Goal: Task Accomplishment & Management: Manage account settings

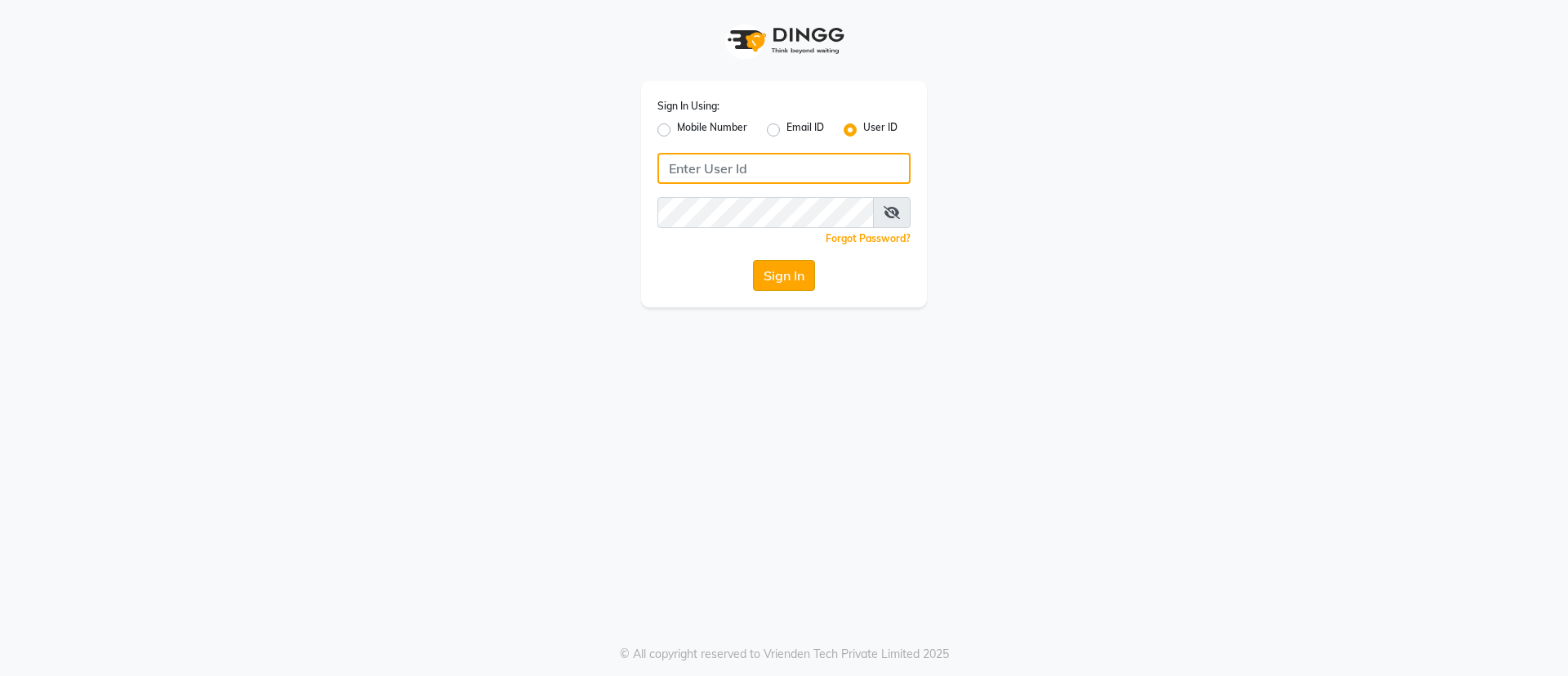
type input "aayush@123"
click at [792, 262] on button "Sign In" at bounding box center [784, 275] width 62 height 31
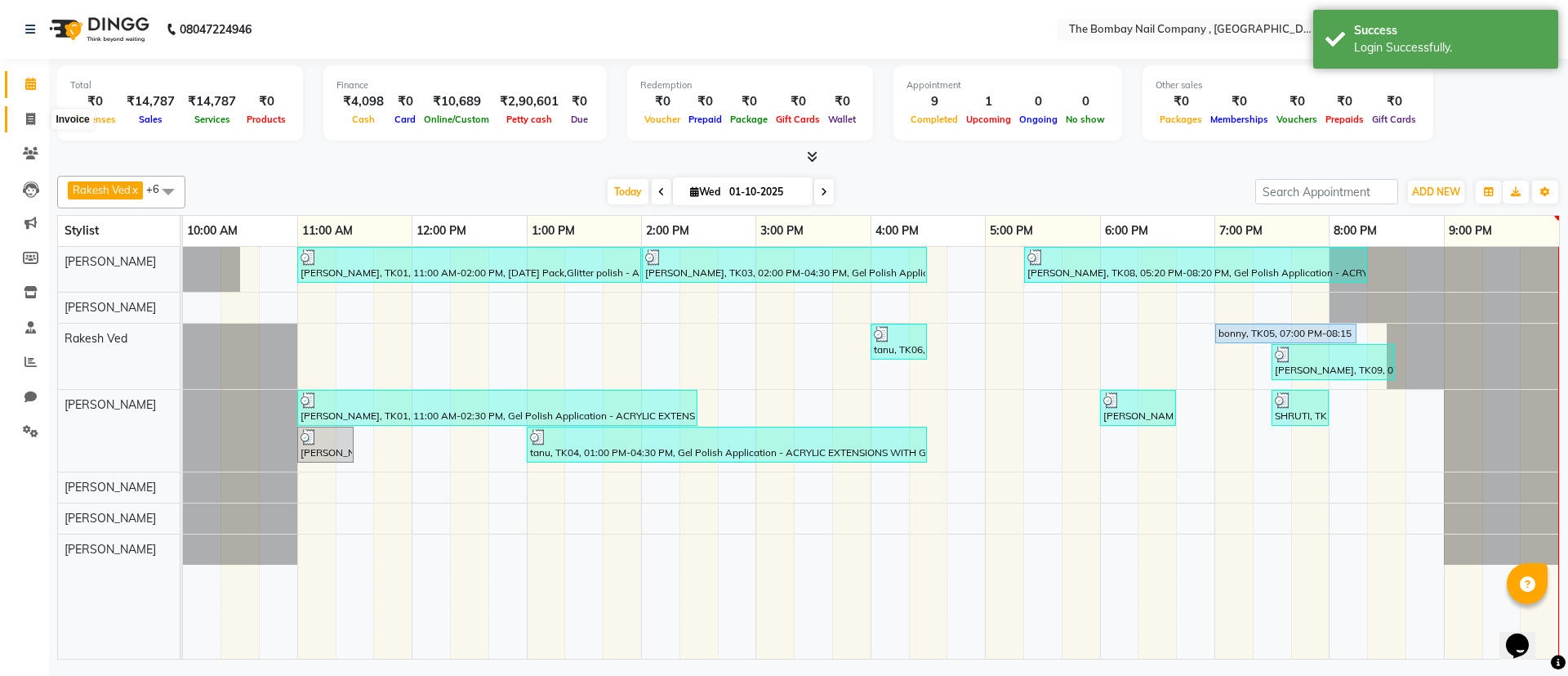
click at [31, 118] on icon at bounding box center [30, 119] width 9 height 12
select select "7684"
select select "service"
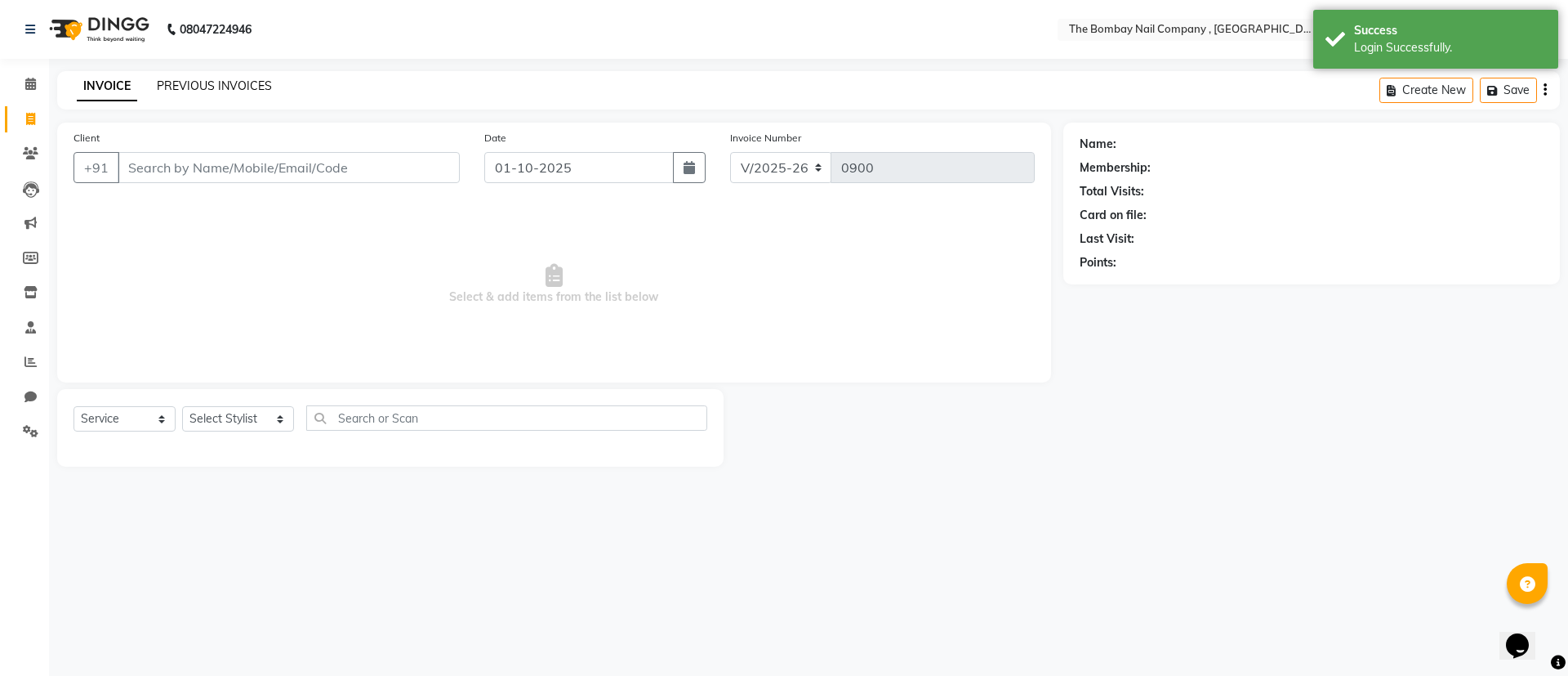
click at [220, 89] on link "PREVIOUS INVOICES" at bounding box center [214, 85] width 115 height 14
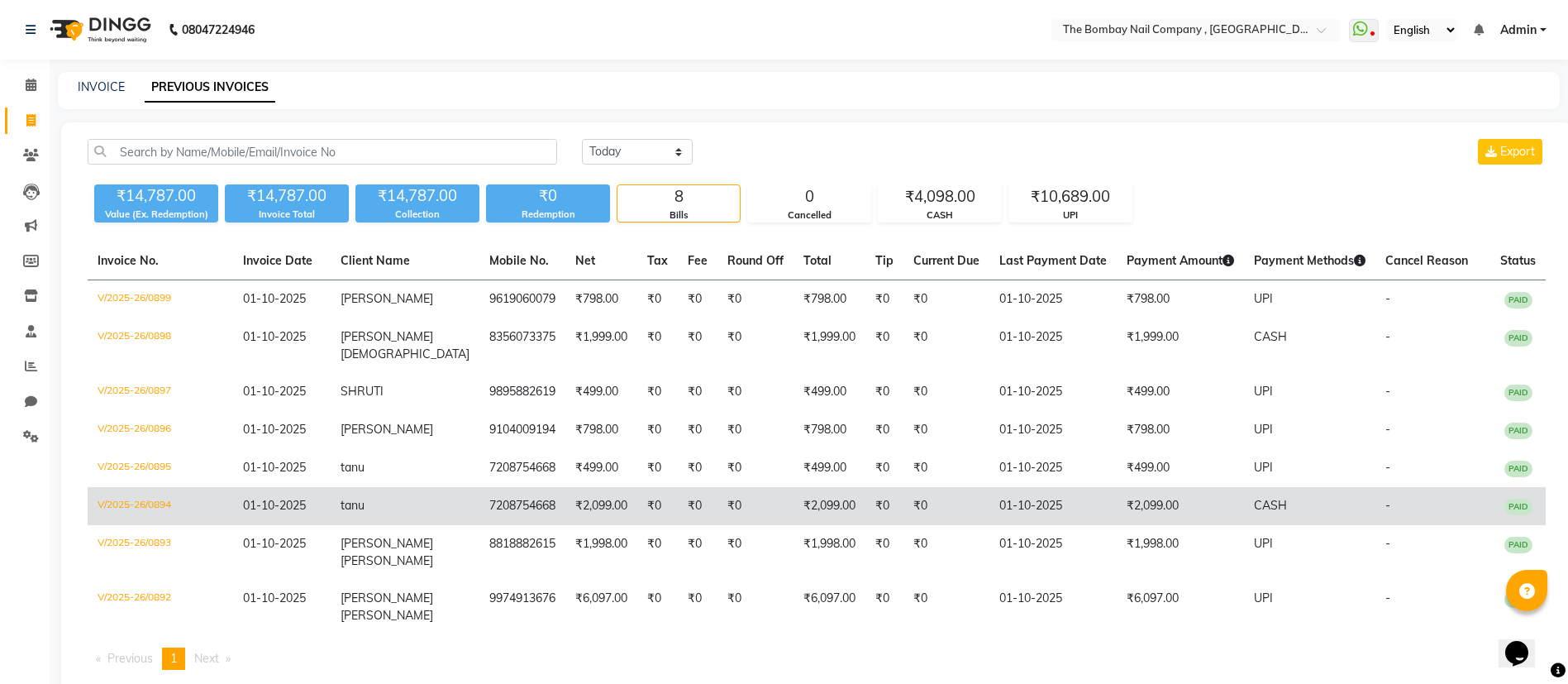
click at [566, 487] on td "₹2,099.00" at bounding box center [601, 506] width 72 height 38
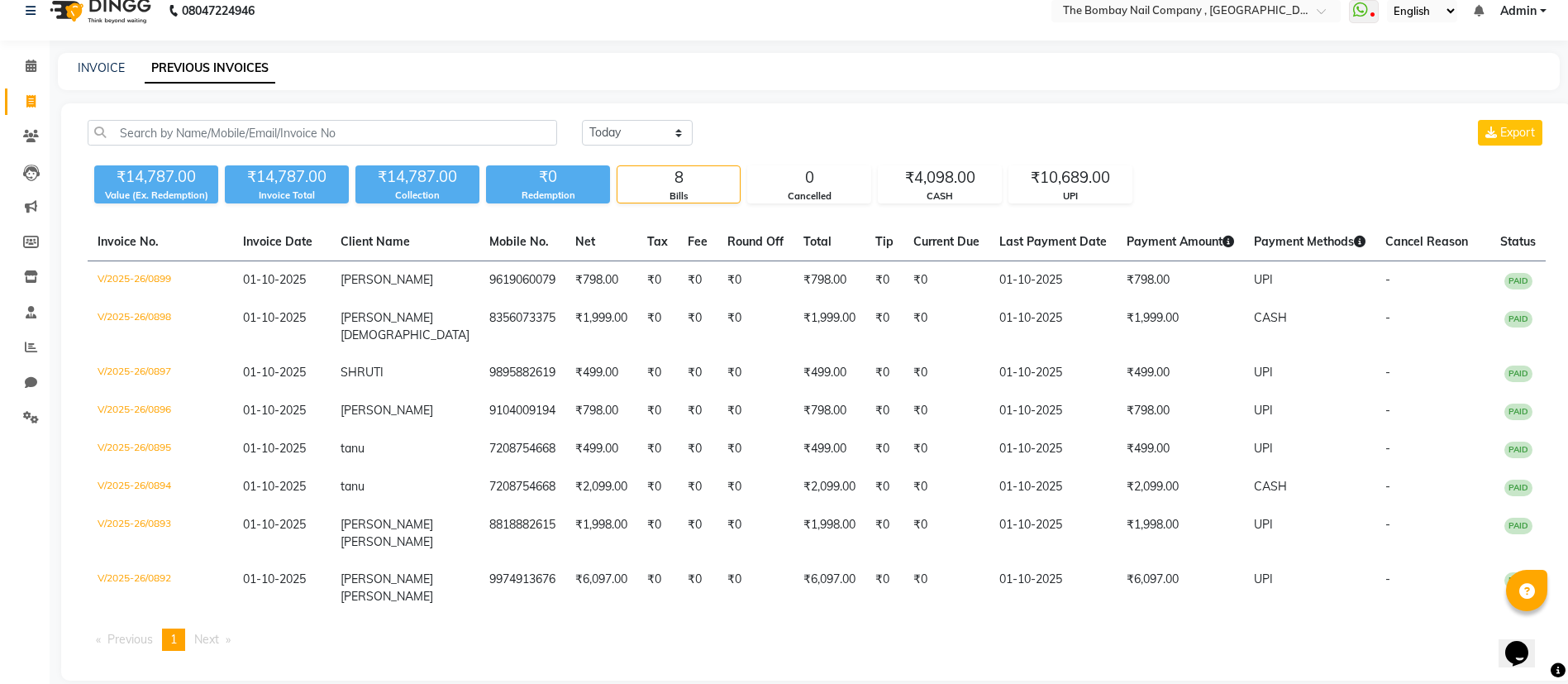
scroll to position [24, 0]
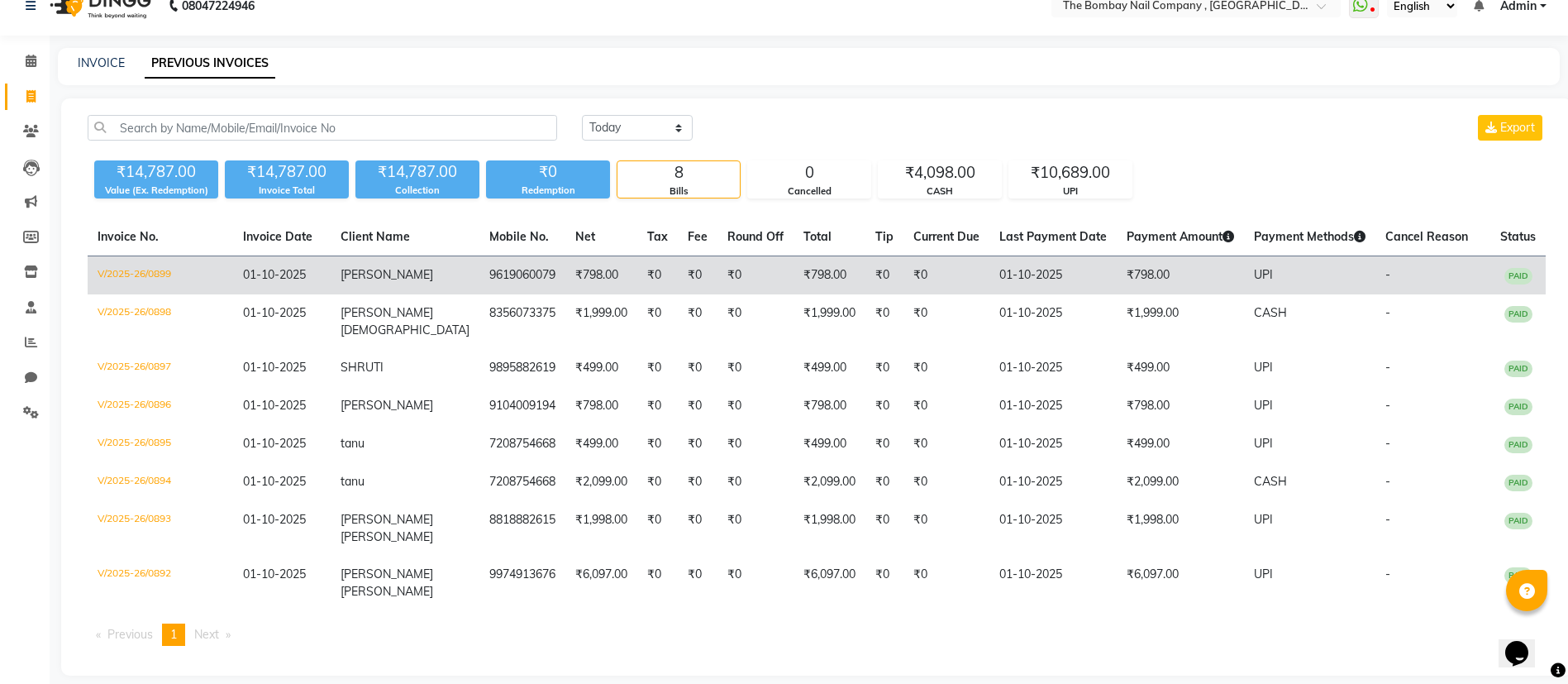
click at [378, 273] on span "DHWANISH" at bounding box center [387, 274] width 93 height 15
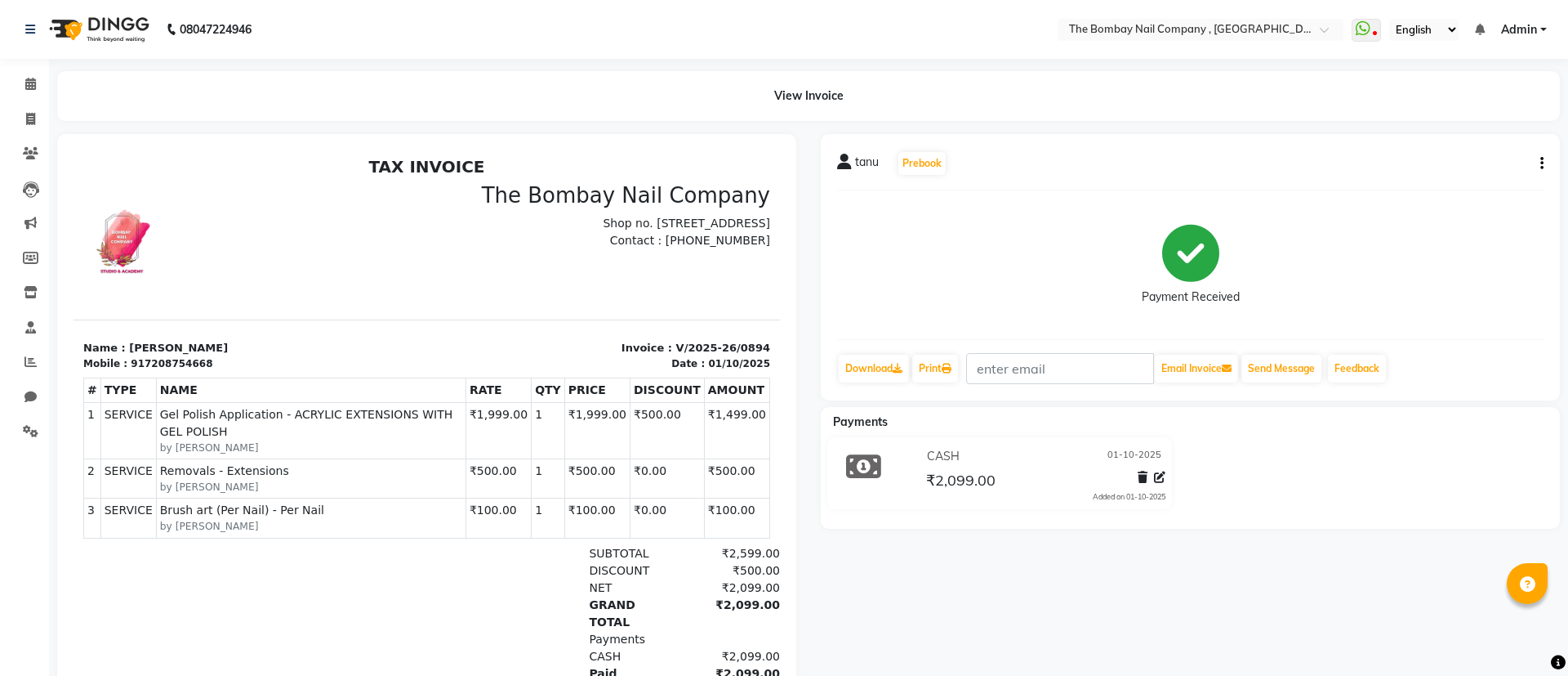
click at [1538, 159] on div "tanu Prebook Payment Received Download Print Email Invoice Send Message Feedback" at bounding box center [1190, 267] width 739 height 266
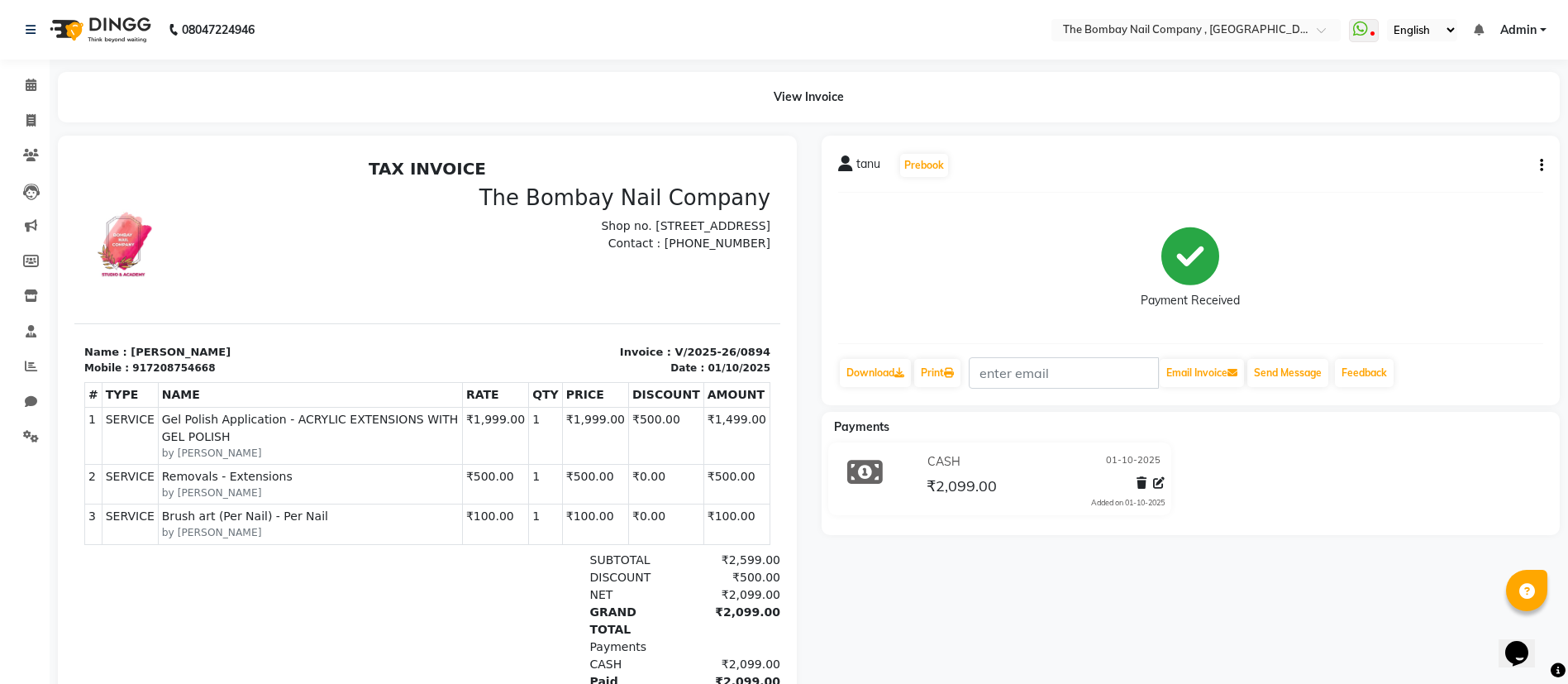
click at [1540, 166] on icon "button" at bounding box center [1541, 166] width 3 height 1
click at [1160, 482] on icon at bounding box center [1158, 482] width 12 height 12
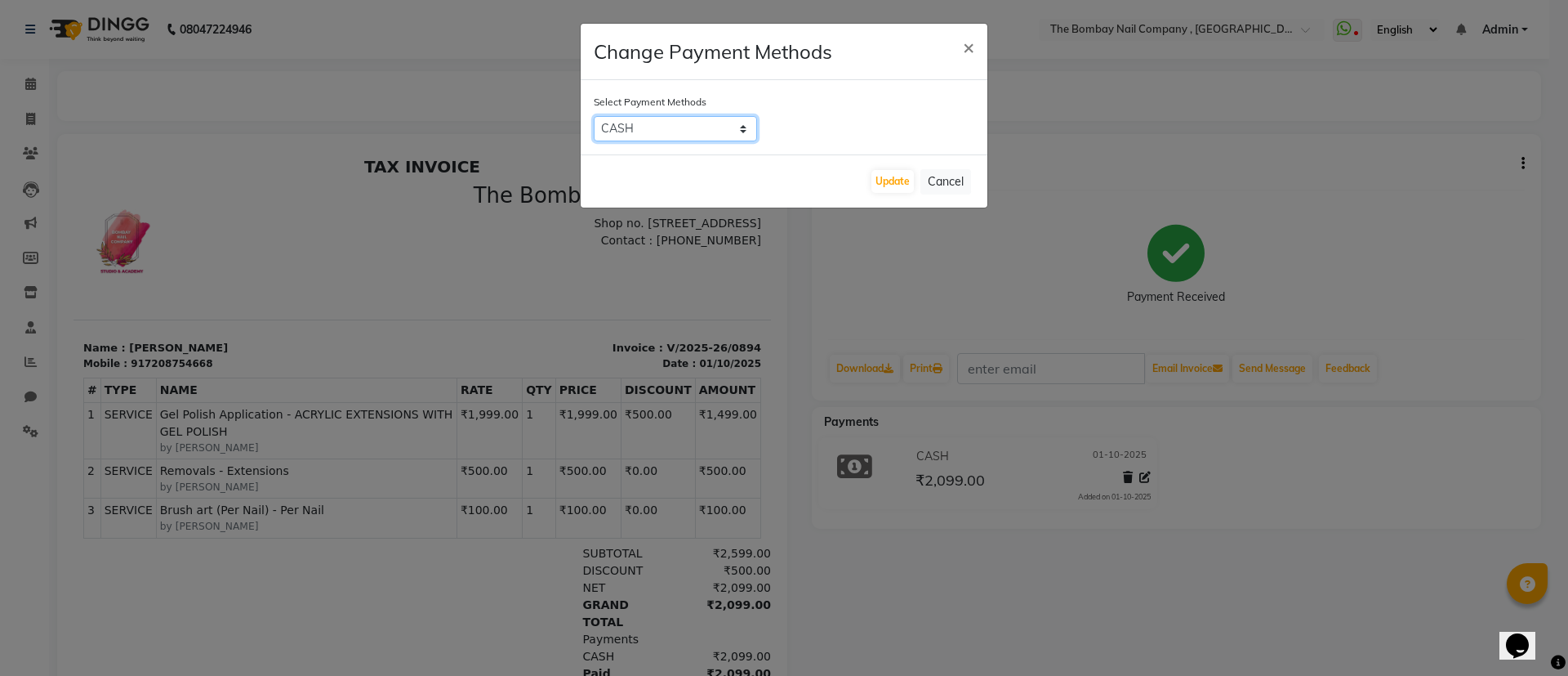
click at [686, 136] on select "CUSTOM Coupon CASH UPI CARD" at bounding box center [675, 128] width 164 height 25
select select "8"
click at [594, 116] on select "CUSTOM Coupon CASH UPI CARD" at bounding box center [675, 128] width 164 height 25
click at [893, 177] on button "Update" at bounding box center [892, 181] width 42 height 23
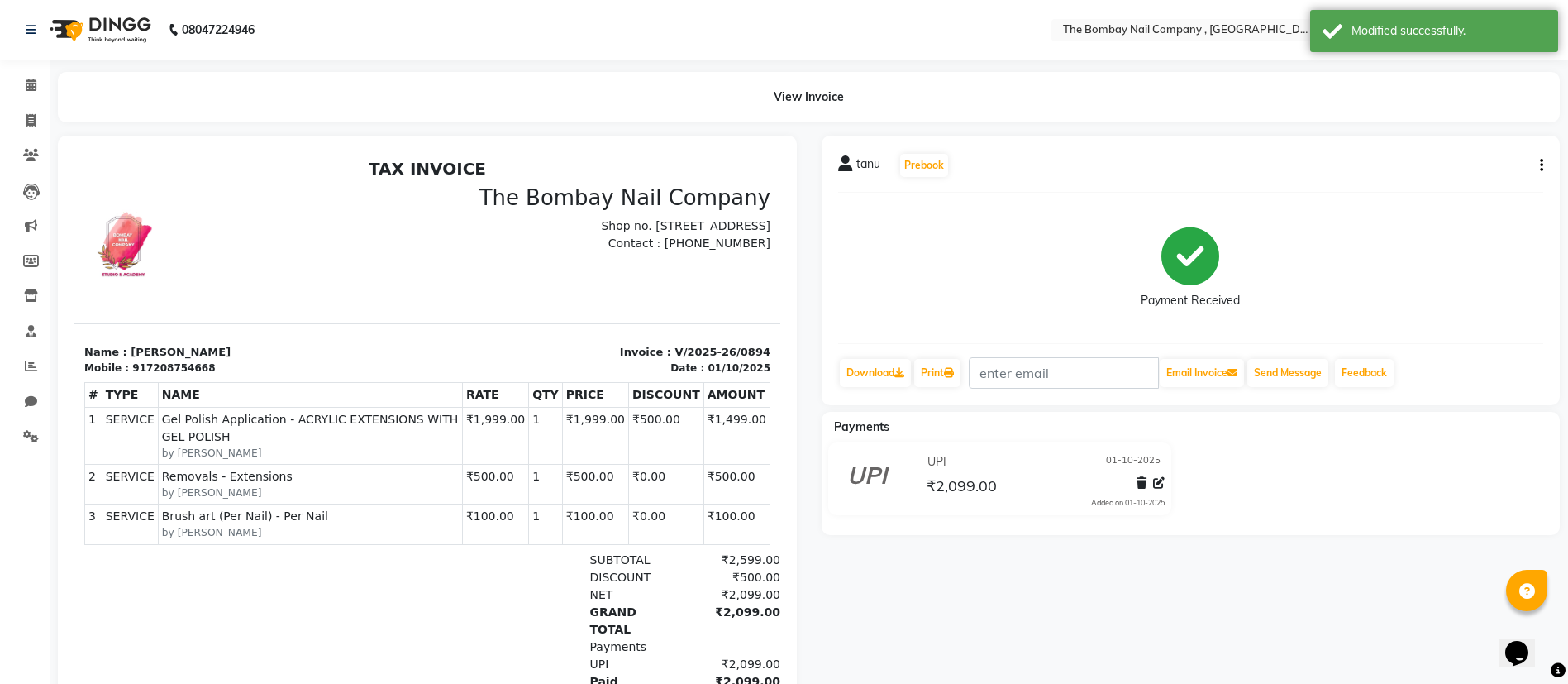
click at [109, 21] on img at bounding box center [99, 30] width 113 height 47
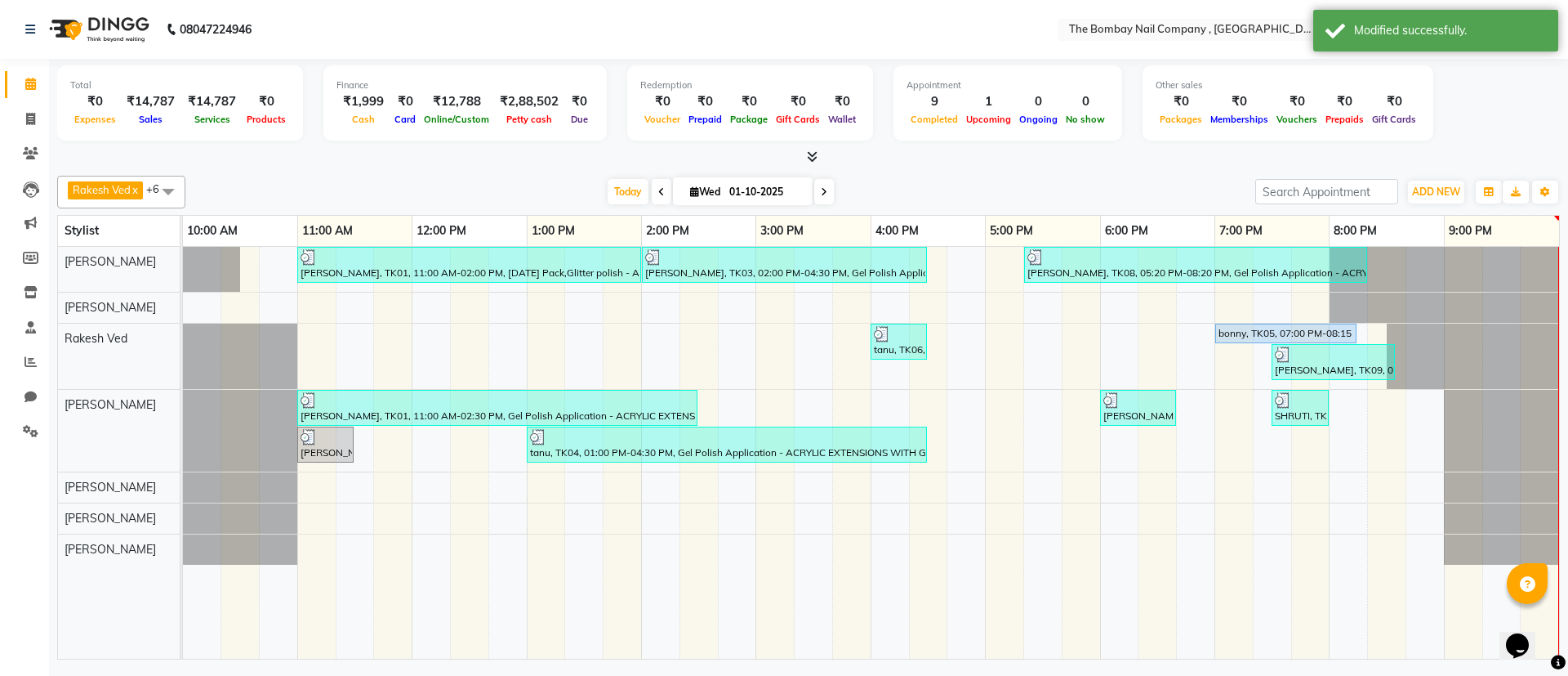
click at [328, 159] on div at bounding box center [809, 157] width 1503 height 17
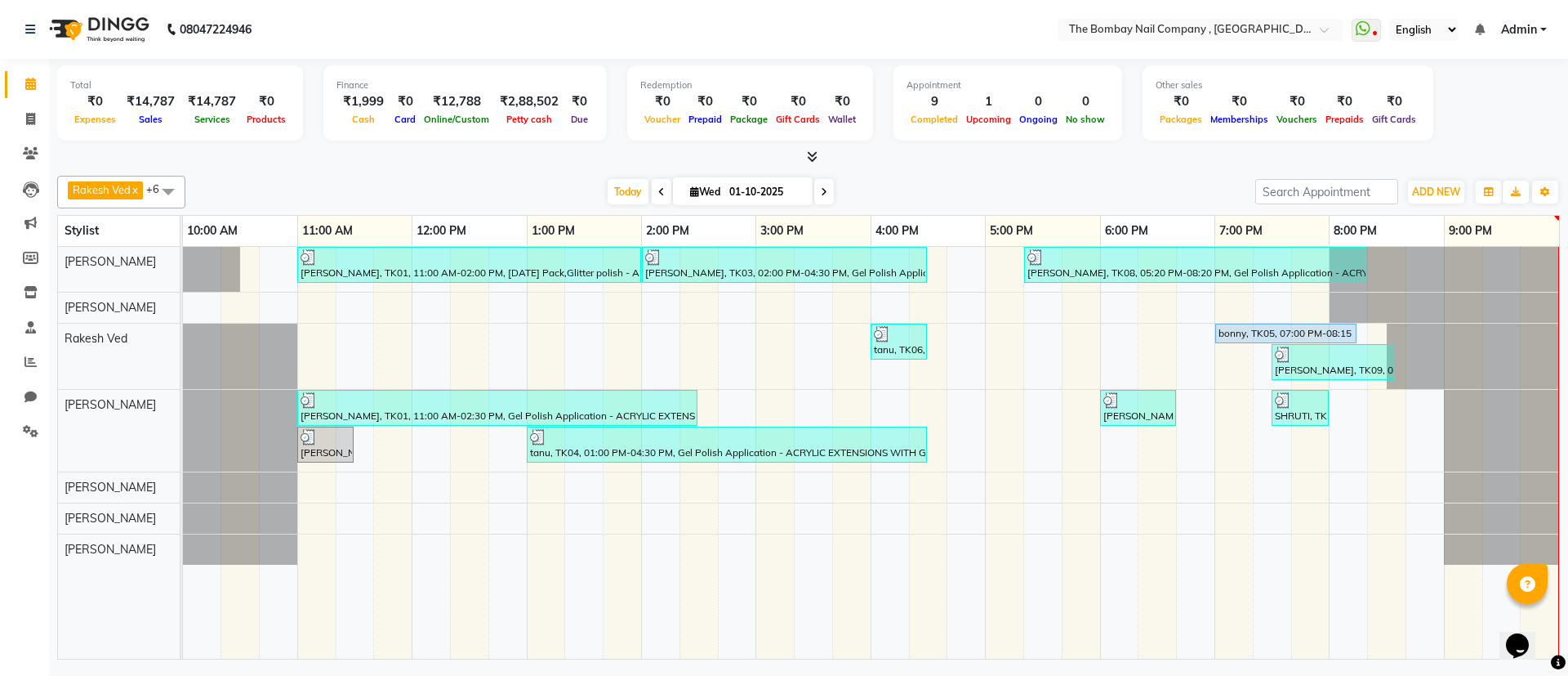
click at [77, 25] on img at bounding box center [98, 30] width 112 height 46
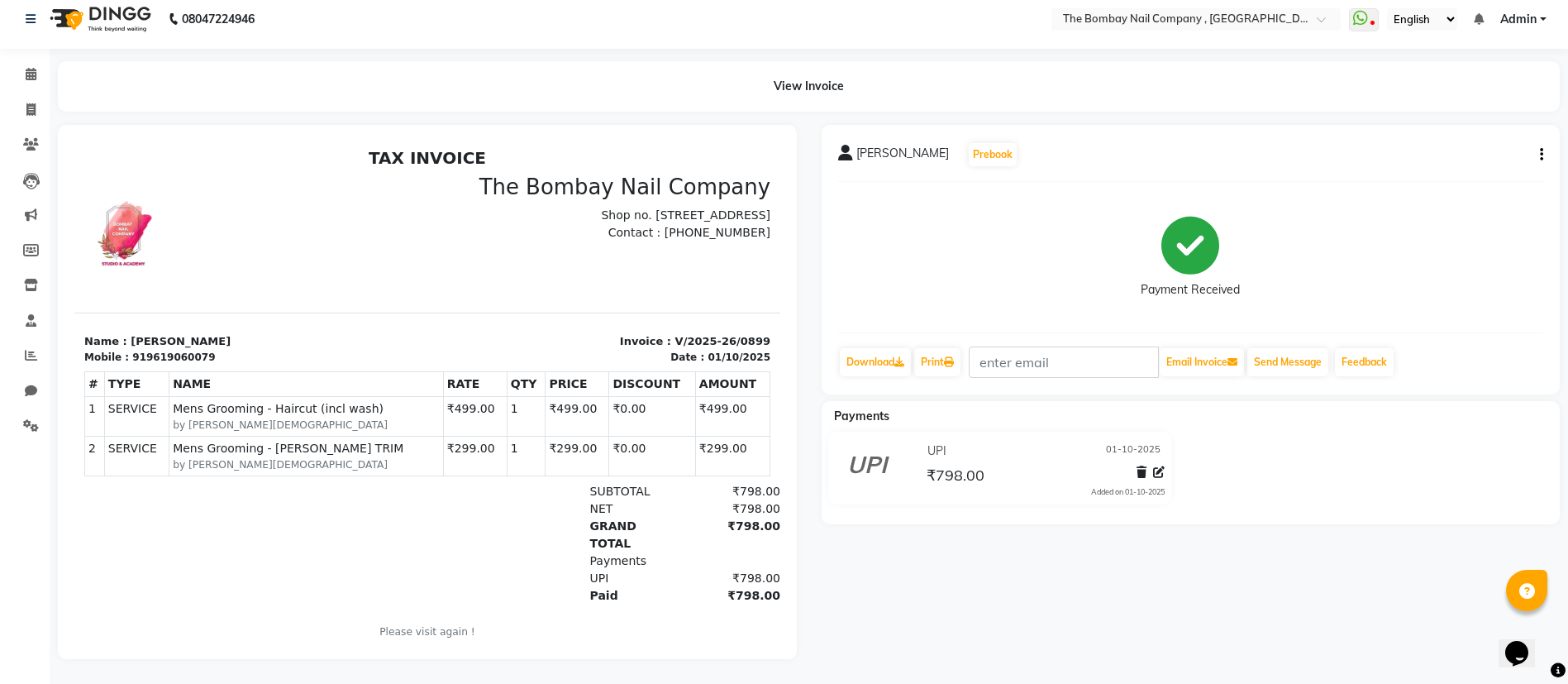
click at [114, 10] on img at bounding box center [99, 19] width 113 height 47
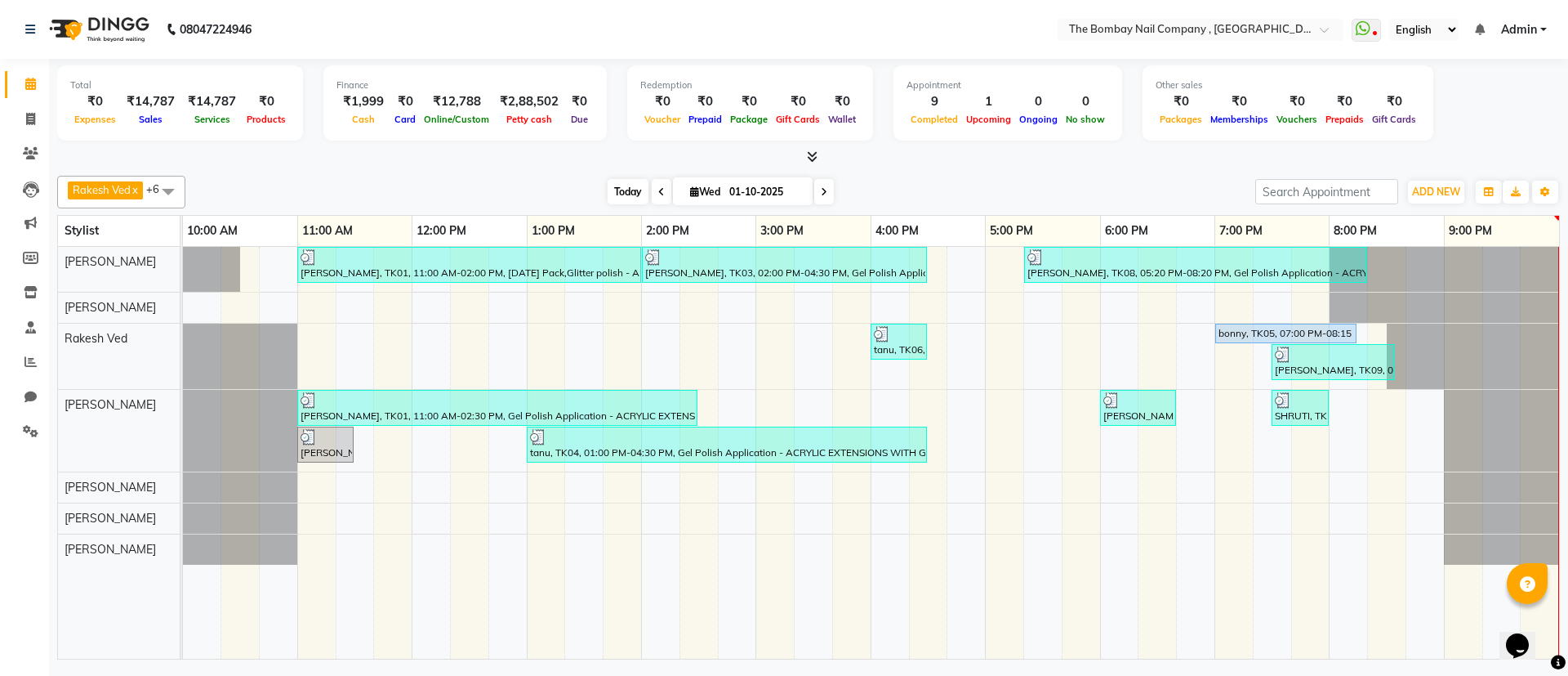
click at [619, 189] on span "Today" at bounding box center [628, 192] width 41 height 25
